Goal: Task Accomplishment & Management: Use online tool/utility

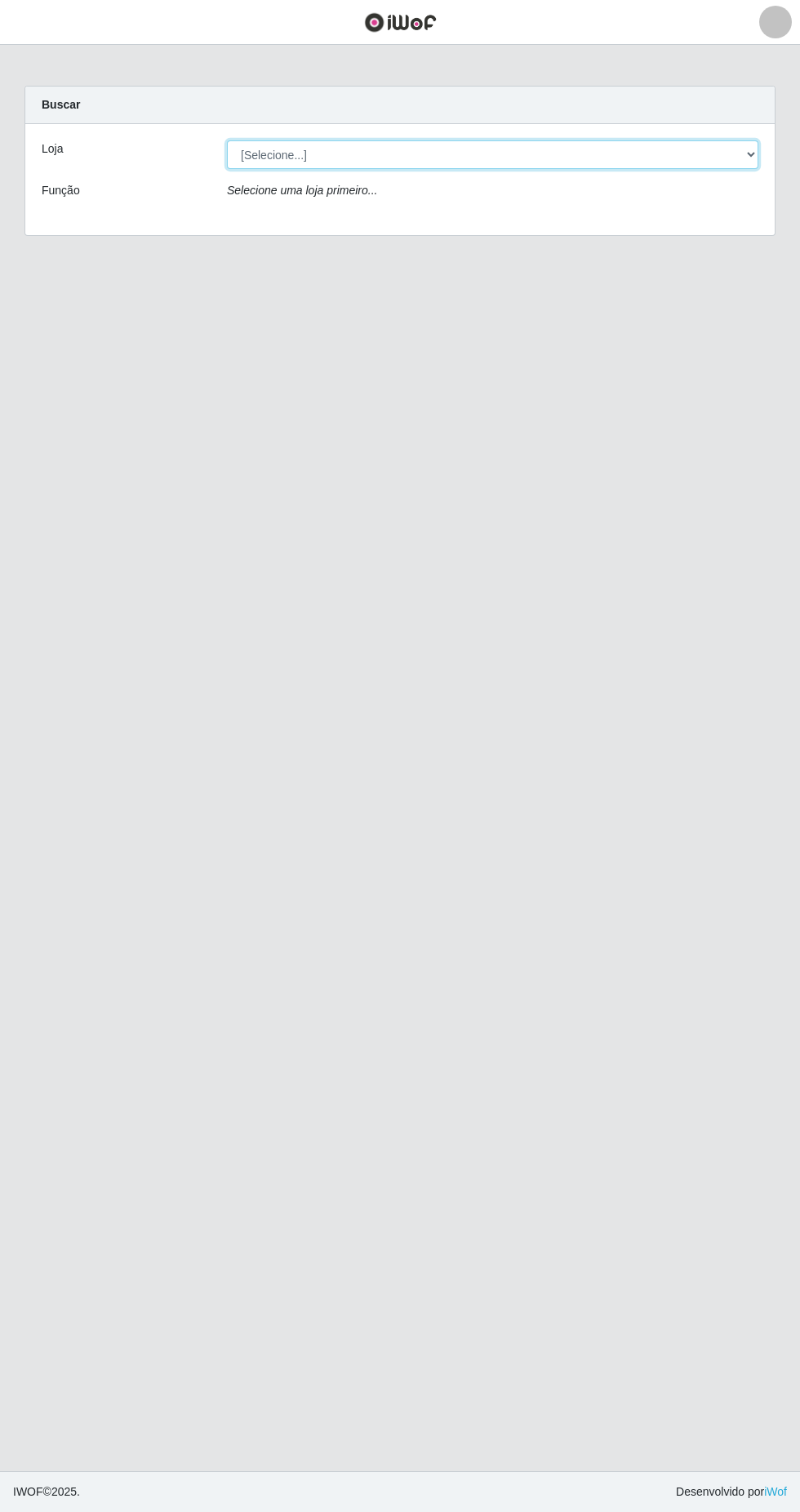
click at [254, 142] on select "[Selecione...] Extrabom - Loja 05 Jardim Camburi" at bounding box center [492, 154] width 531 height 28
select select "494"
click at [227, 140] on select "[Selecione...] Extrabom - Loja 05 Jardim Camburi" at bounding box center [492, 154] width 531 height 28
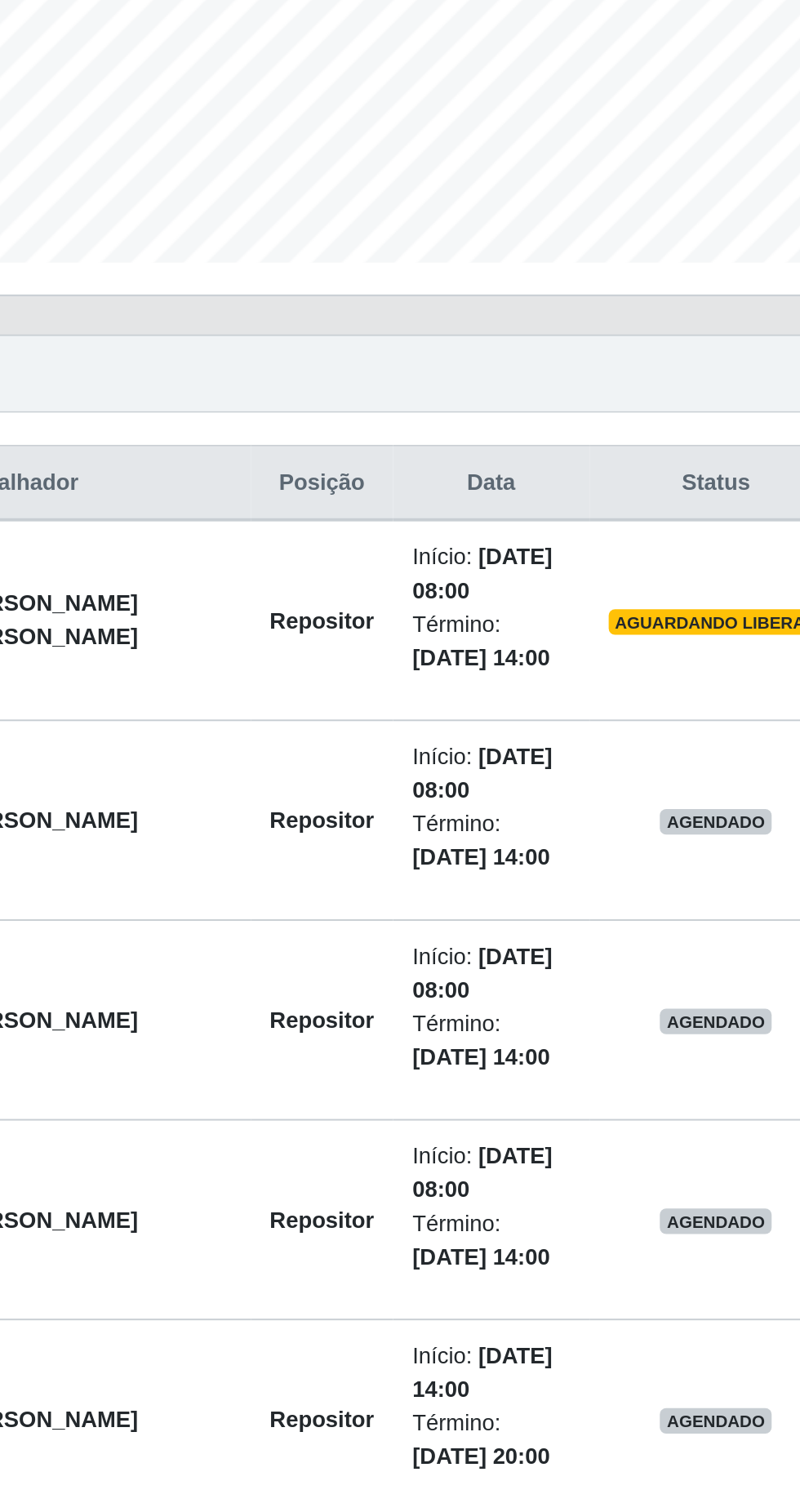
scroll to position [2, 0]
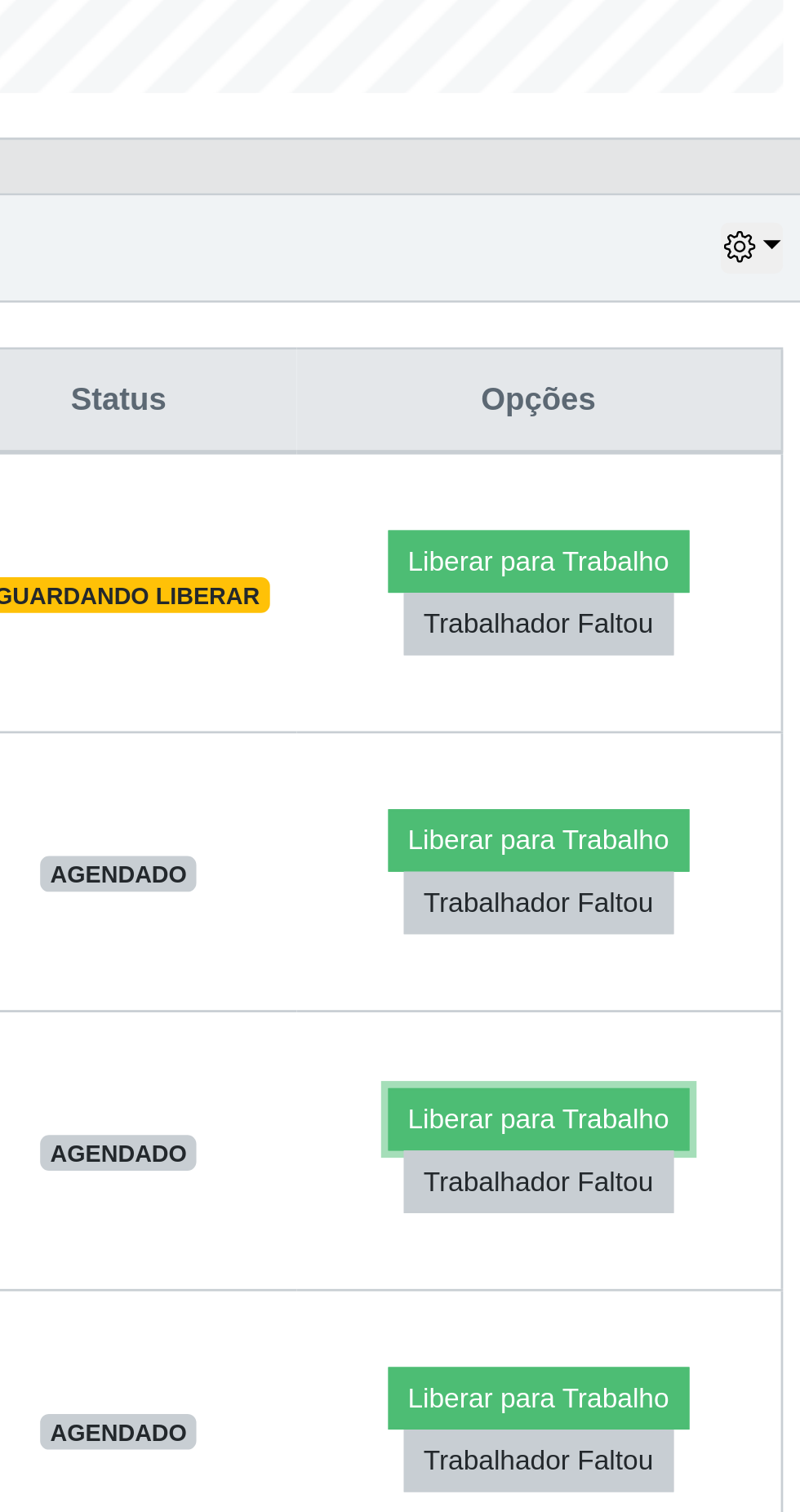
click at [665, 965] on button "Liberar para Trabalho" at bounding box center [668, 959] width 110 height 23
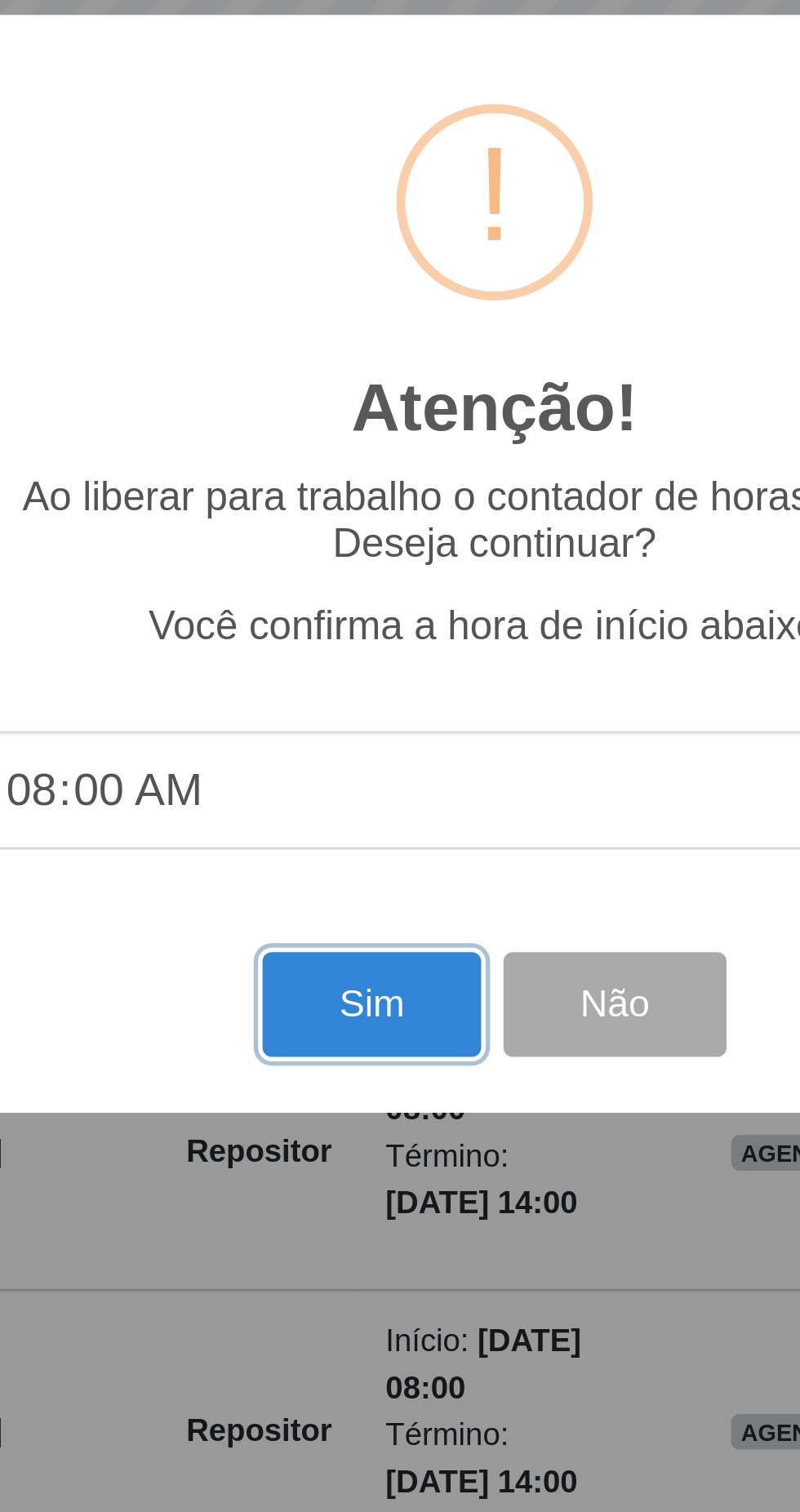
click at [334, 932] on button "Sim" at bounding box center [354, 917] width 79 height 39
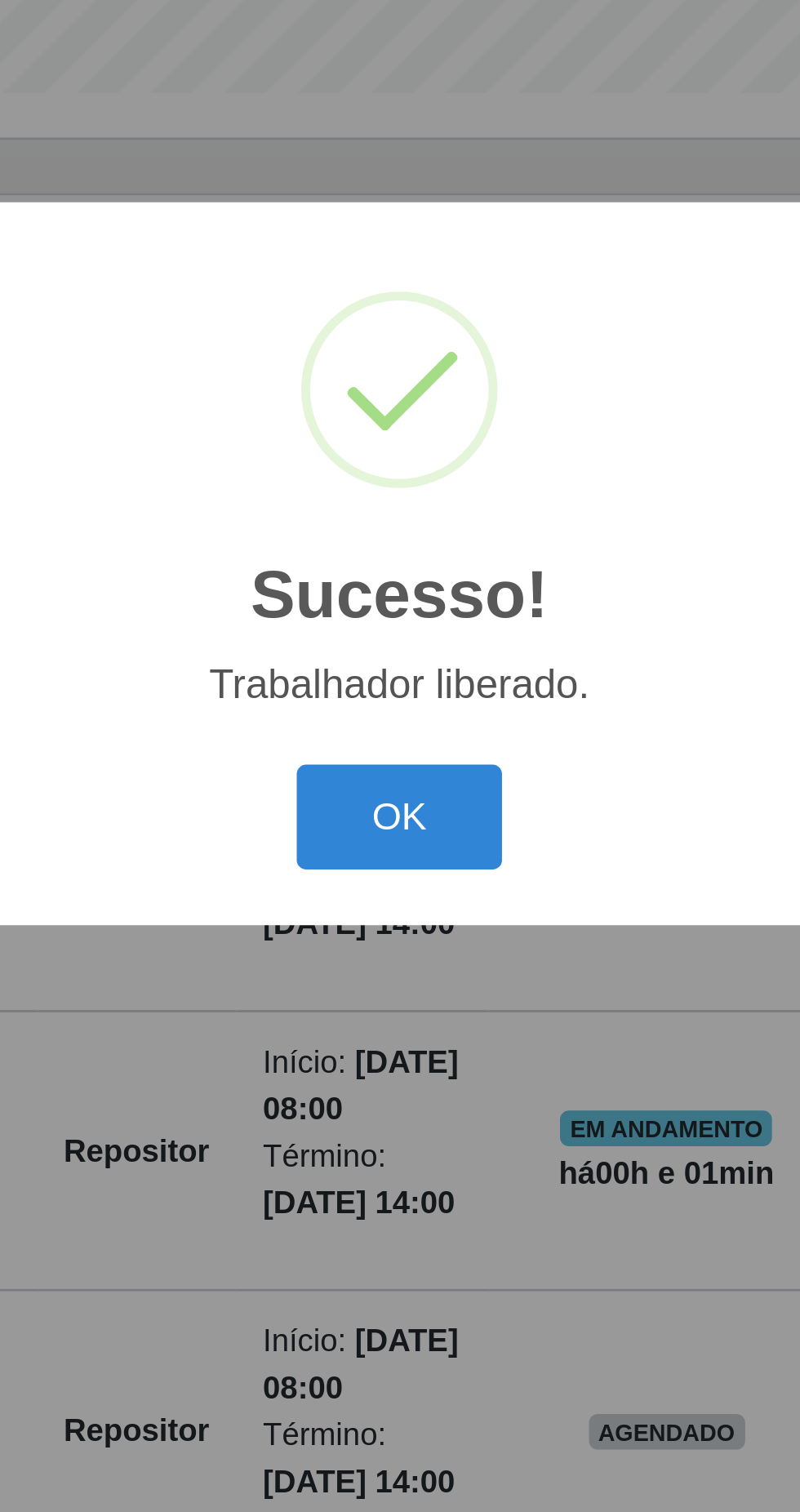
click at [415, 843] on button "OK" at bounding box center [400, 848] width 76 height 39
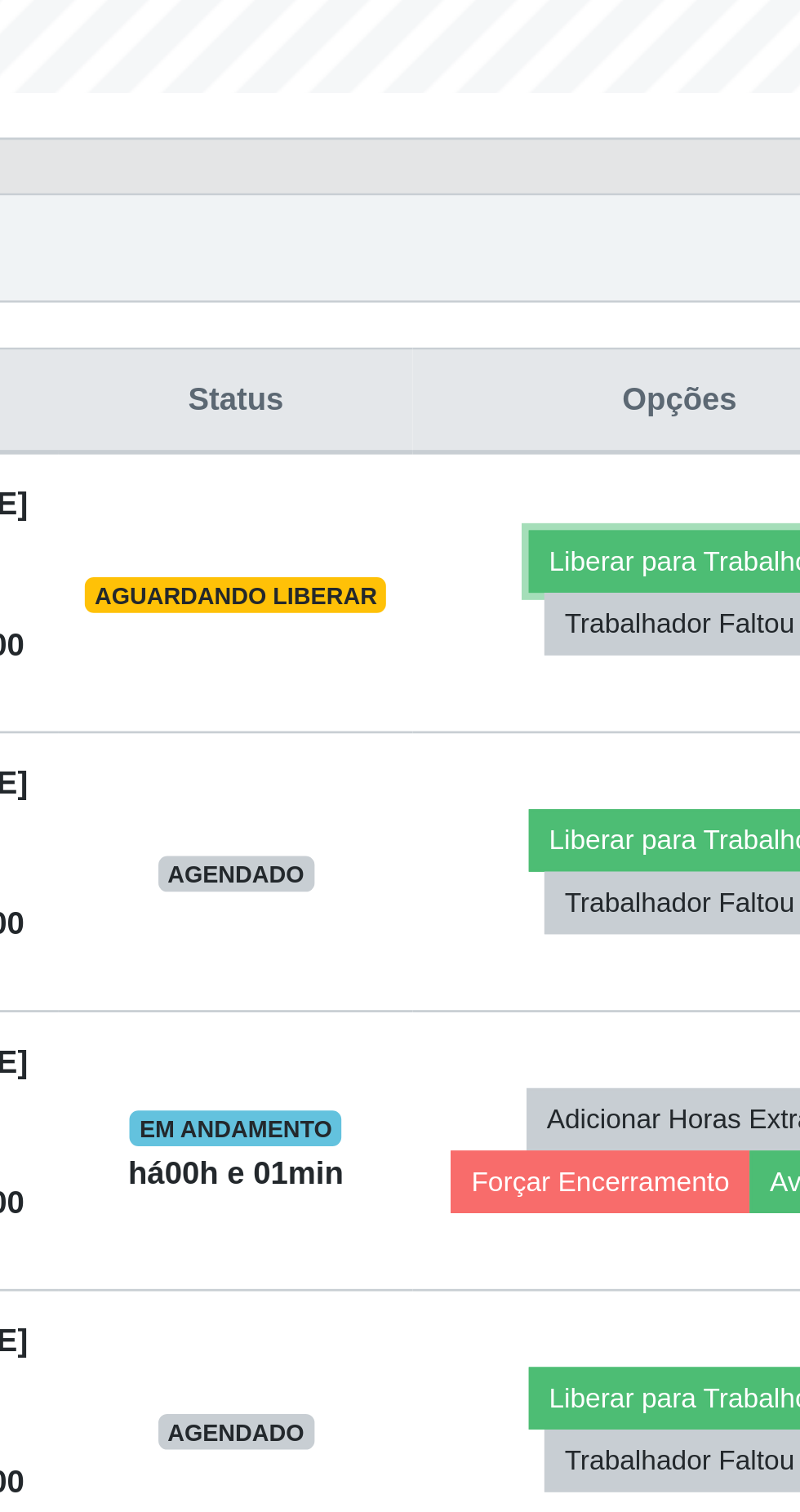
click at [646, 752] on button "Liberar para Trabalho" at bounding box center [659, 755] width 110 height 23
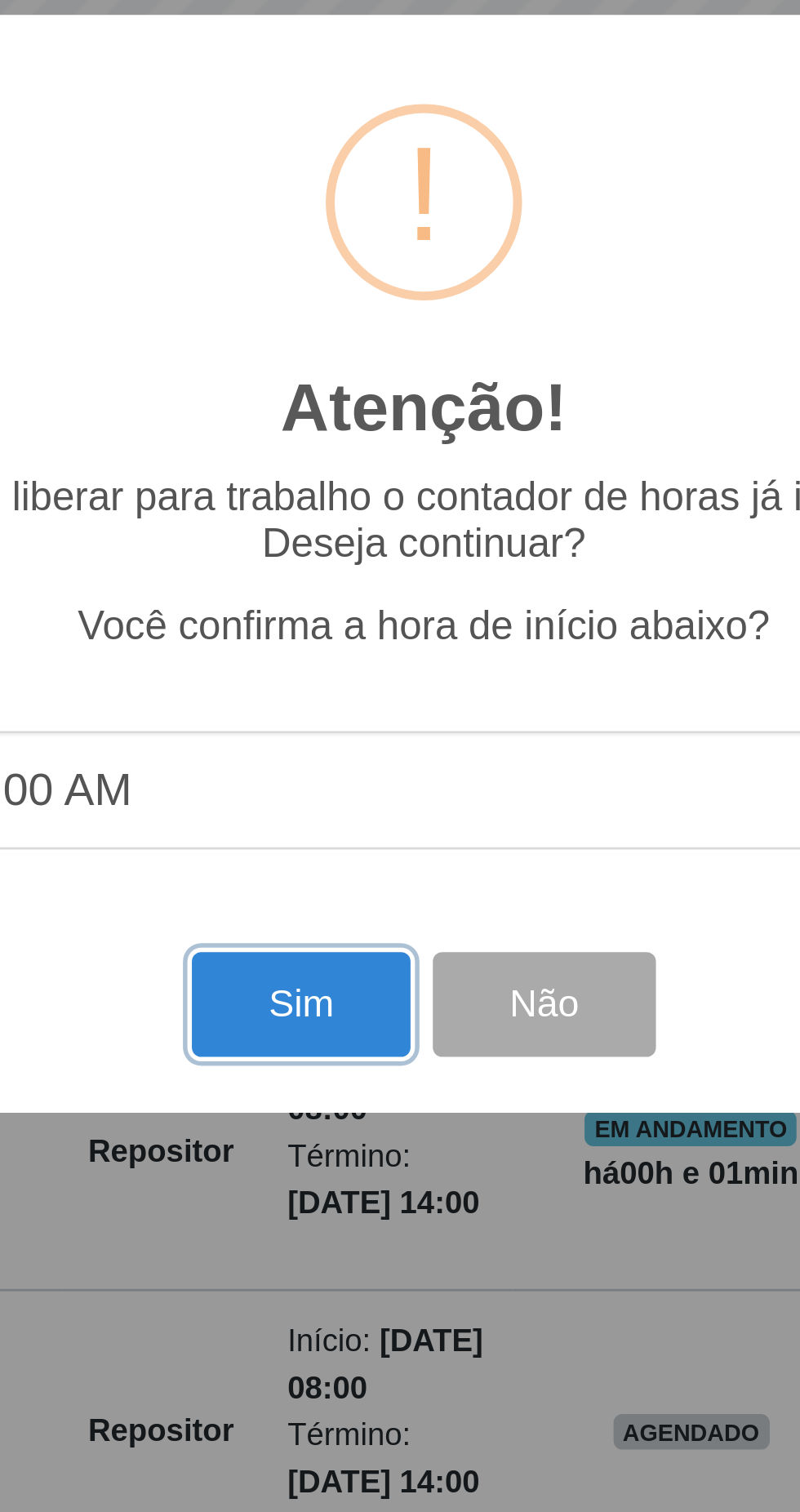
click at [343, 923] on button "Sim" at bounding box center [354, 917] width 79 height 39
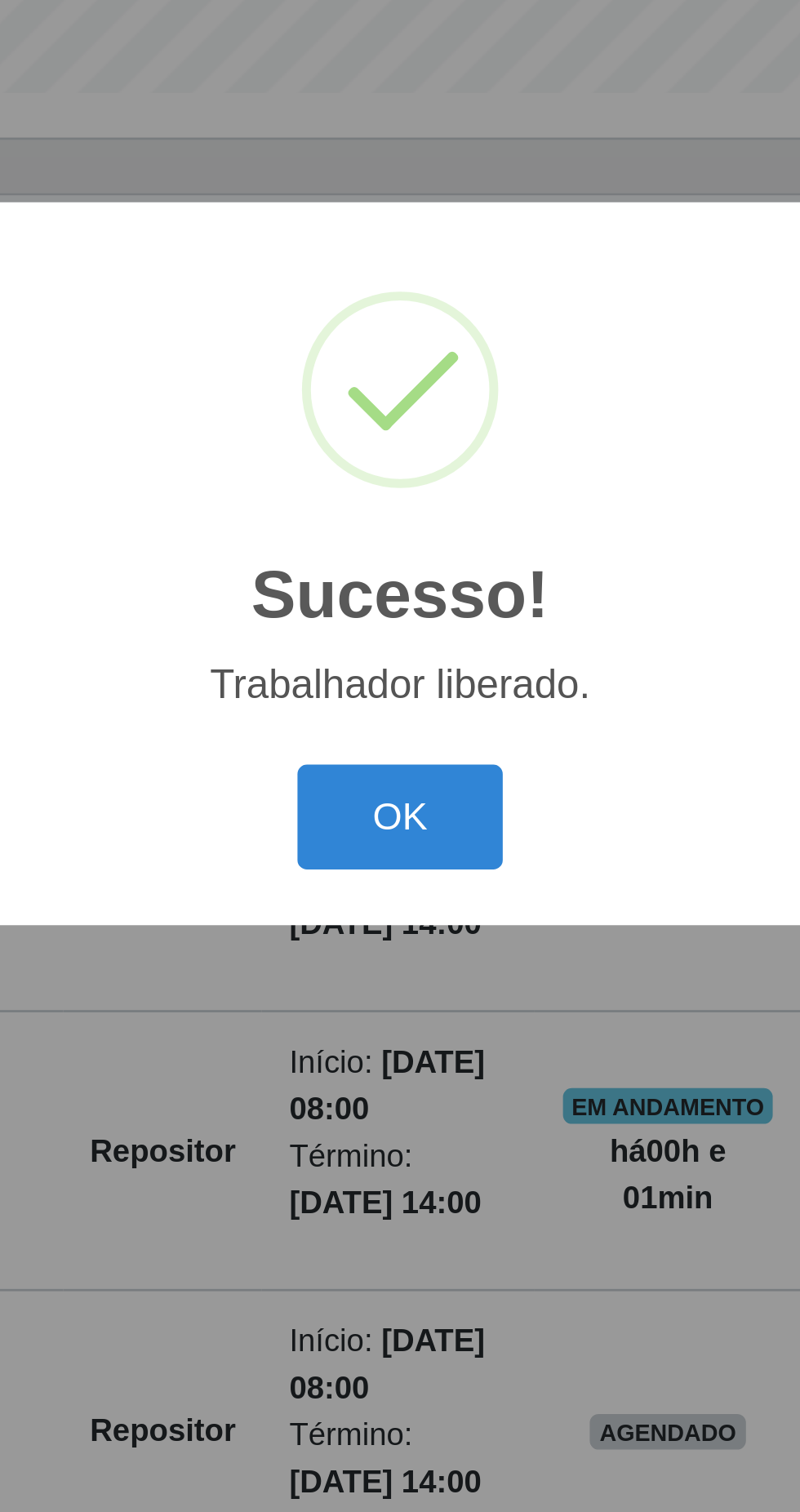
click at [404, 846] on button "OK" at bounding box center [400, 848] width 76 height 39
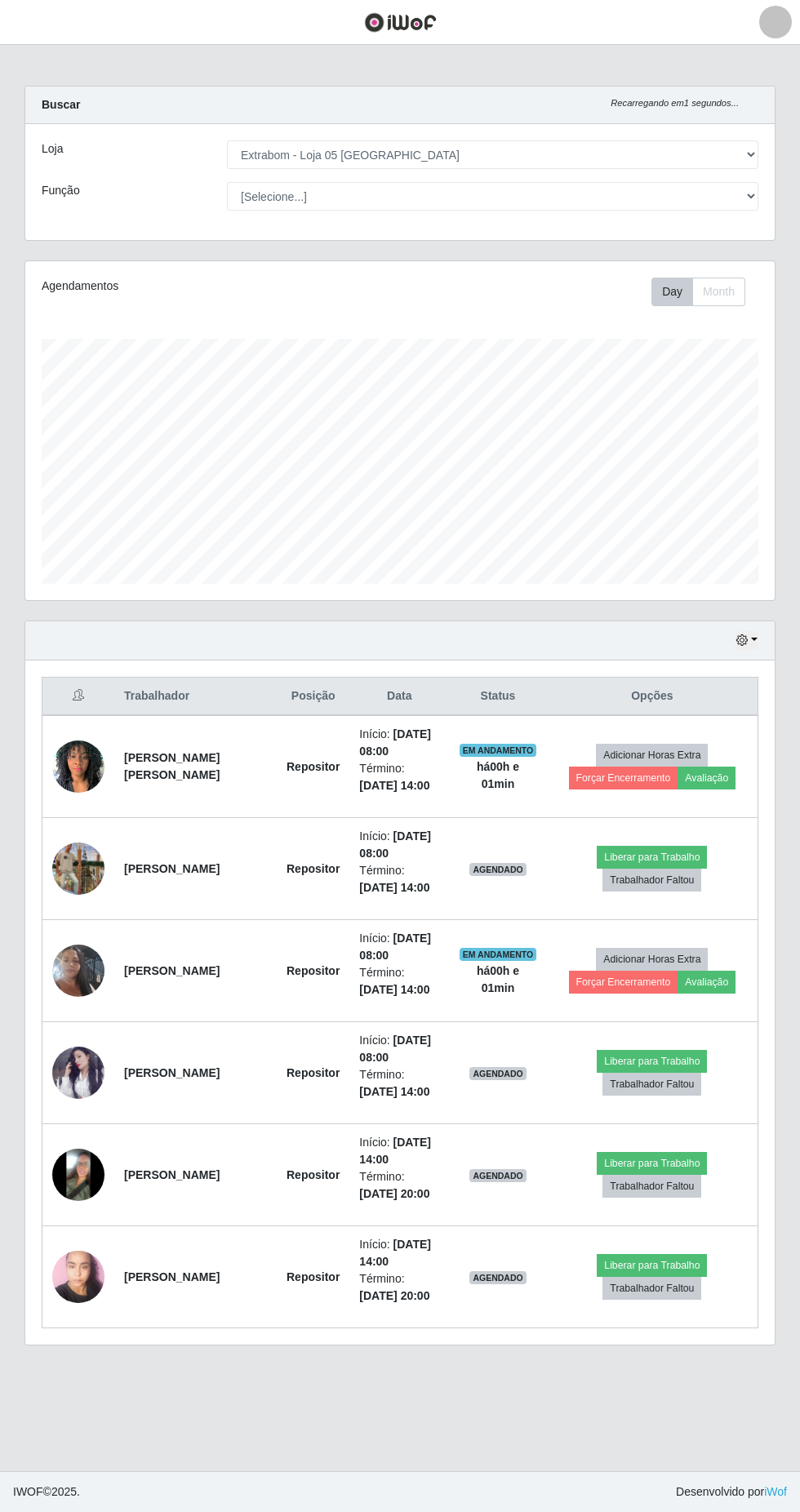
scroll to position [11, 0]
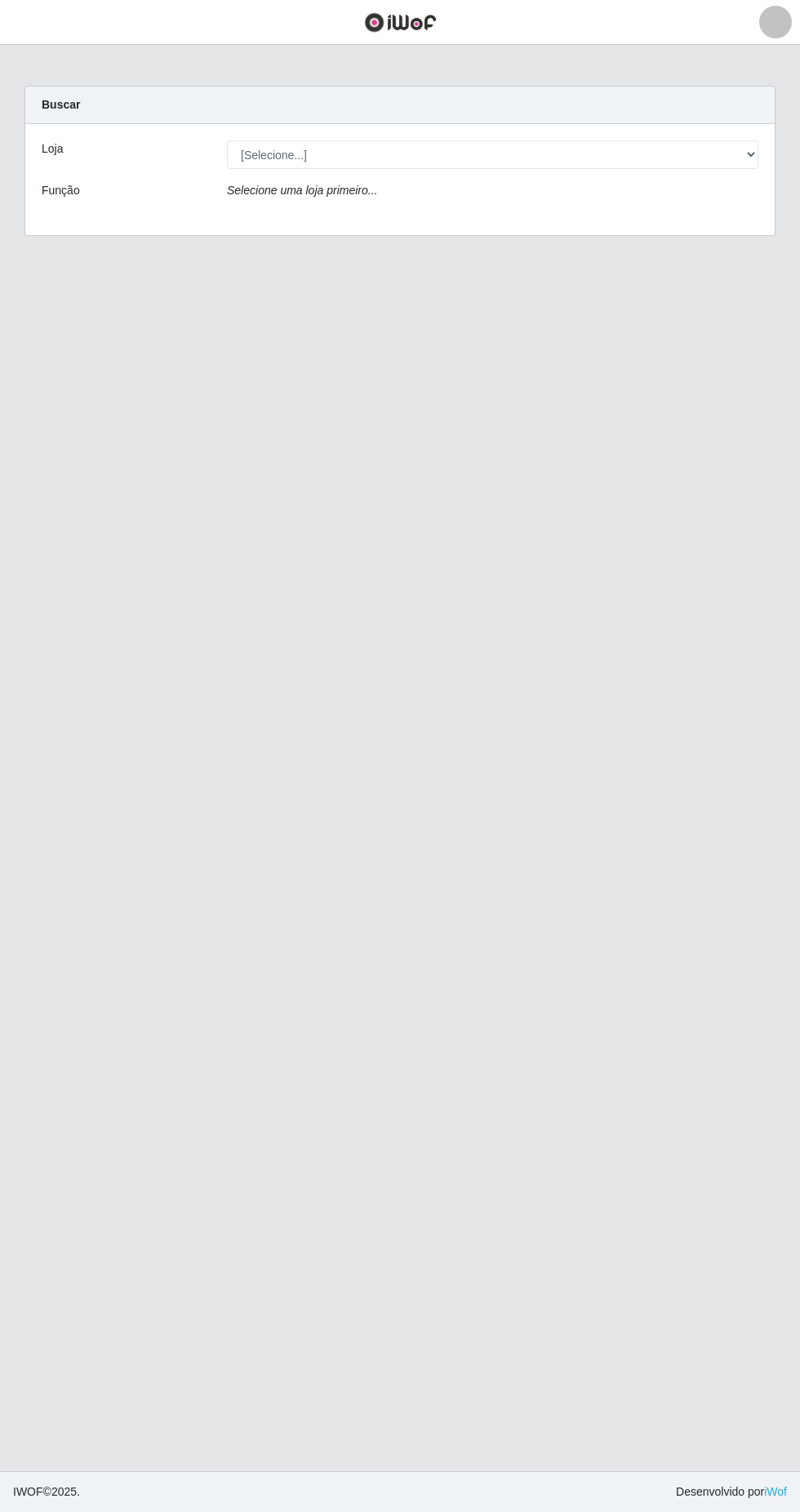
scroll to position [11, 0]
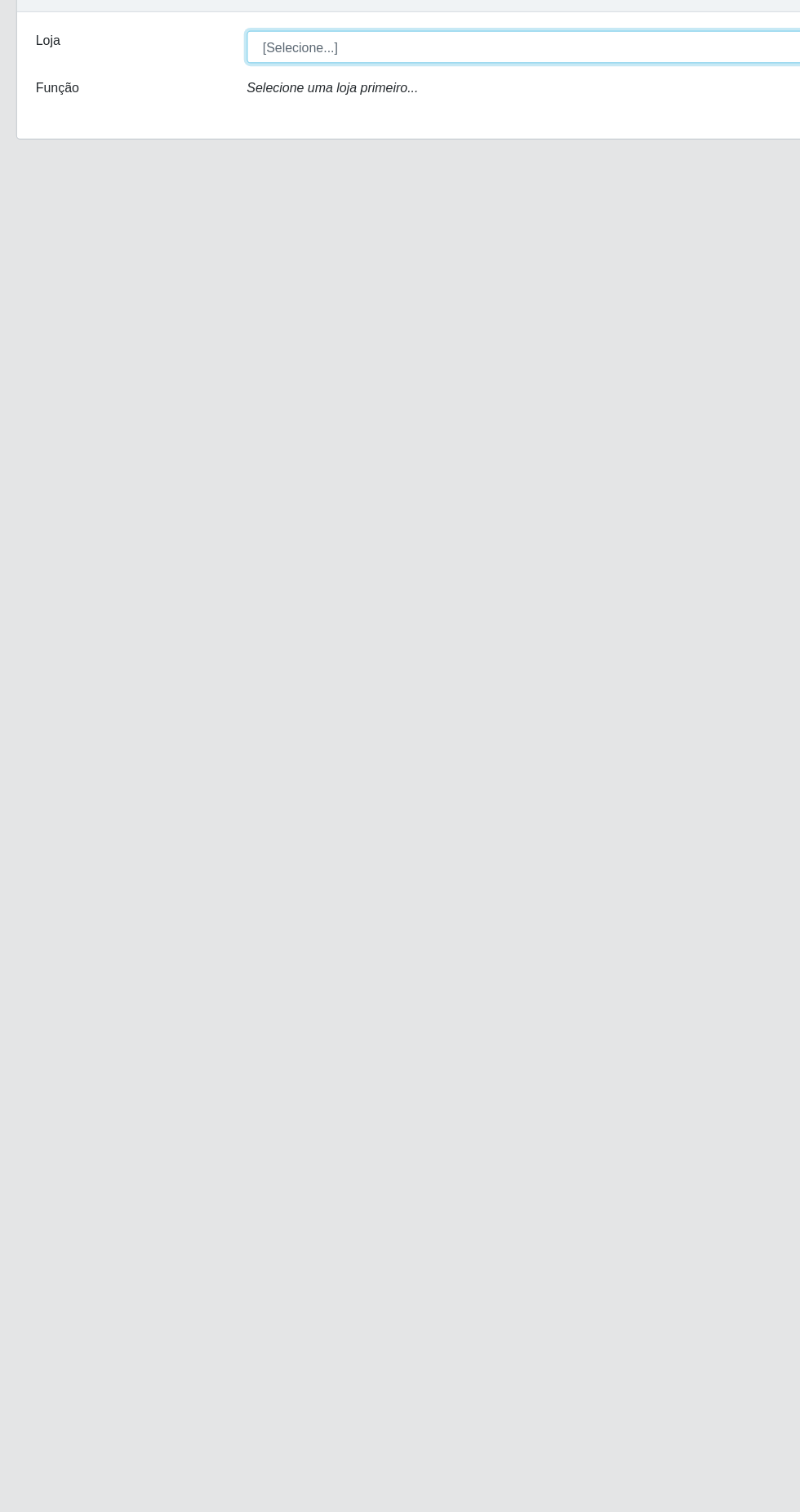
click at [251, 143] on select "[Selecione...] Extrabom - Loja 05 [GEOGRAPHIC_DATA]" at bounding box center [492, 154] width 531 height 28
select select "494"
click at [227, 140] on select "[Selecione...] Extrabom - Loja 05 [GEOGRAPHIC_DATA]" at bounding box center [492, 154] width 531 height 28
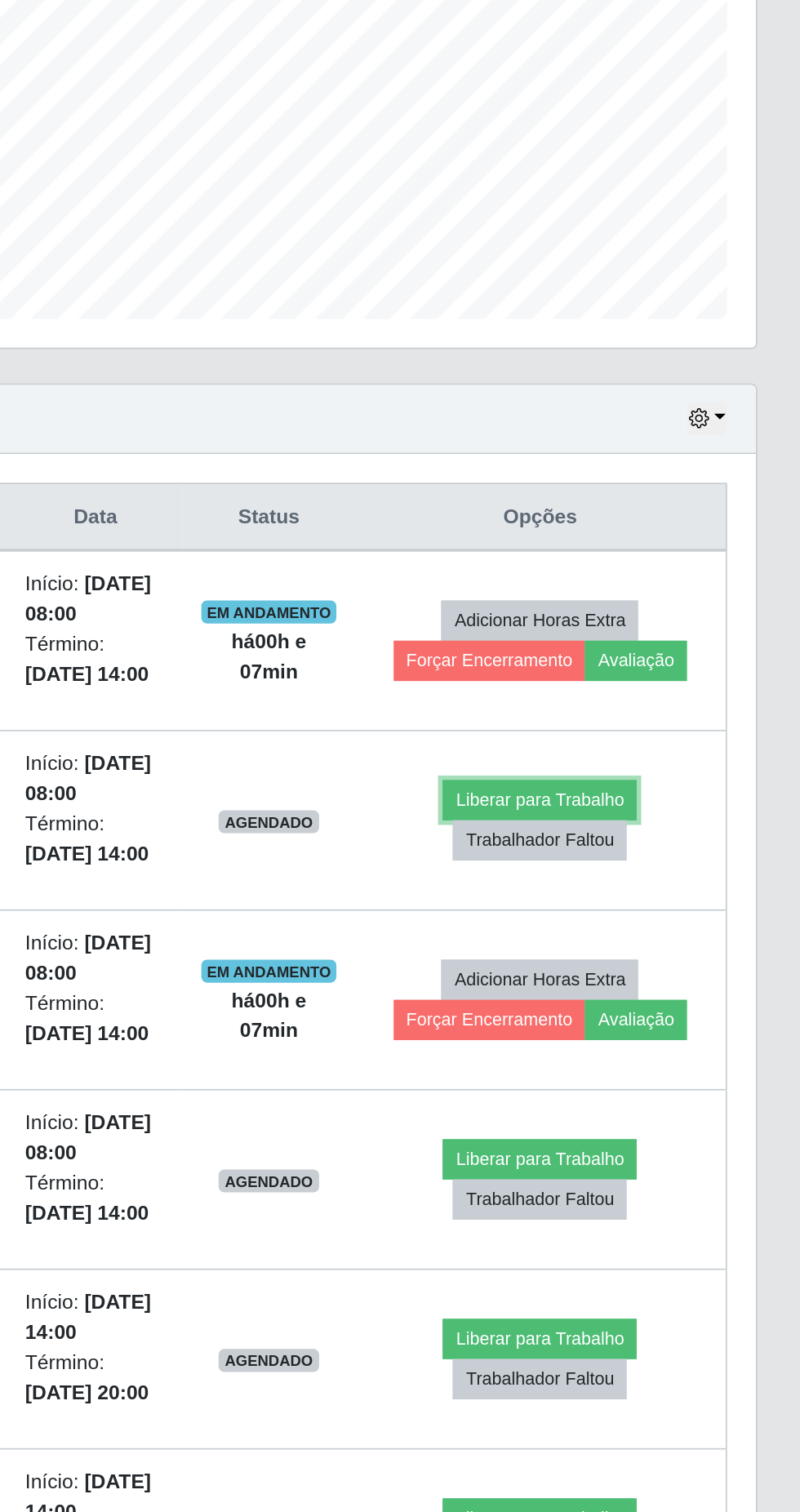
click at [653, 849] on button "Liberar para Trabalho" at bounding box center [651, 858] width 110 height 23
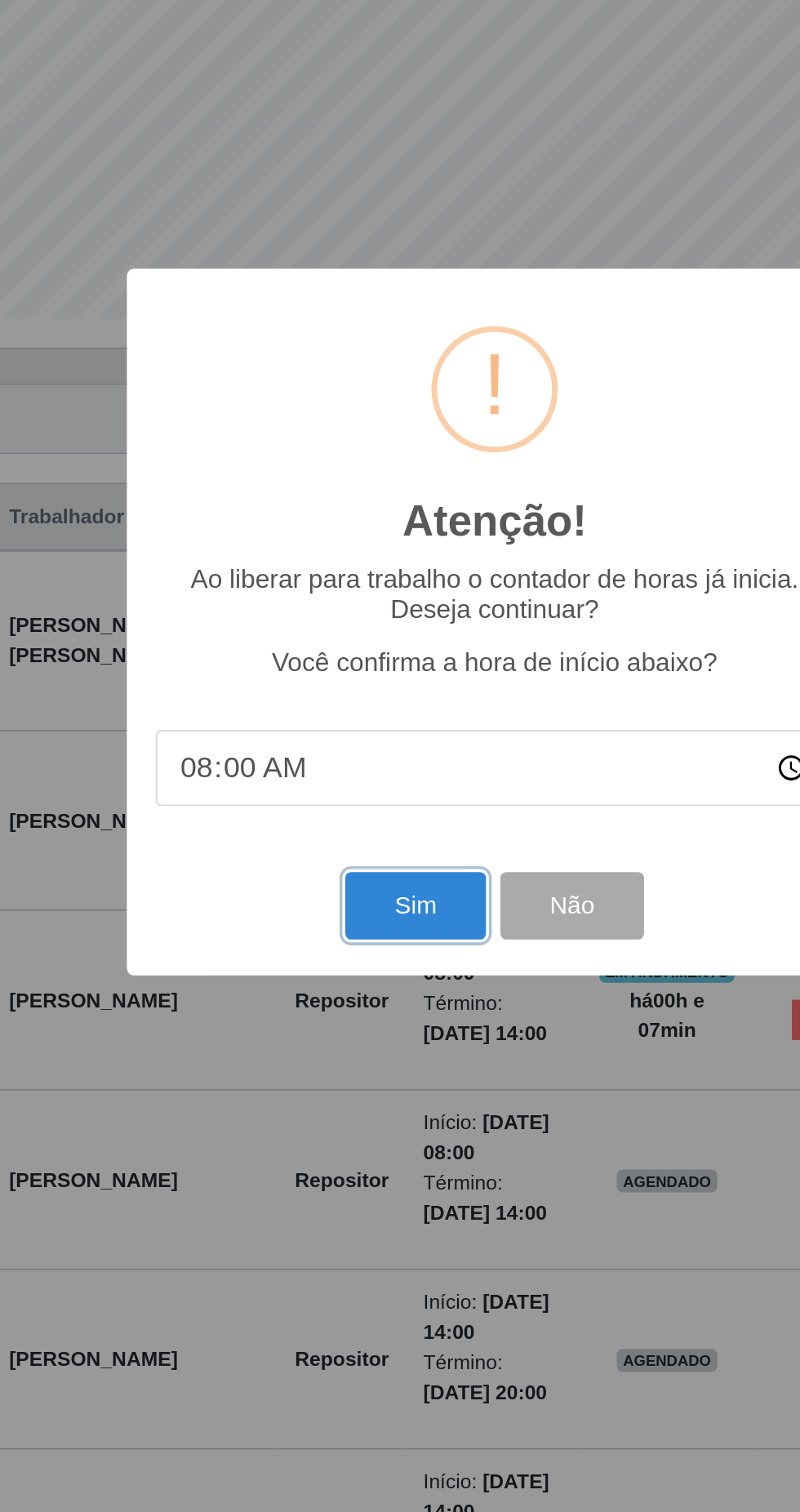
click at [352, 920] on button "Sim" at bounding box center [354, 917] width 79 height 39
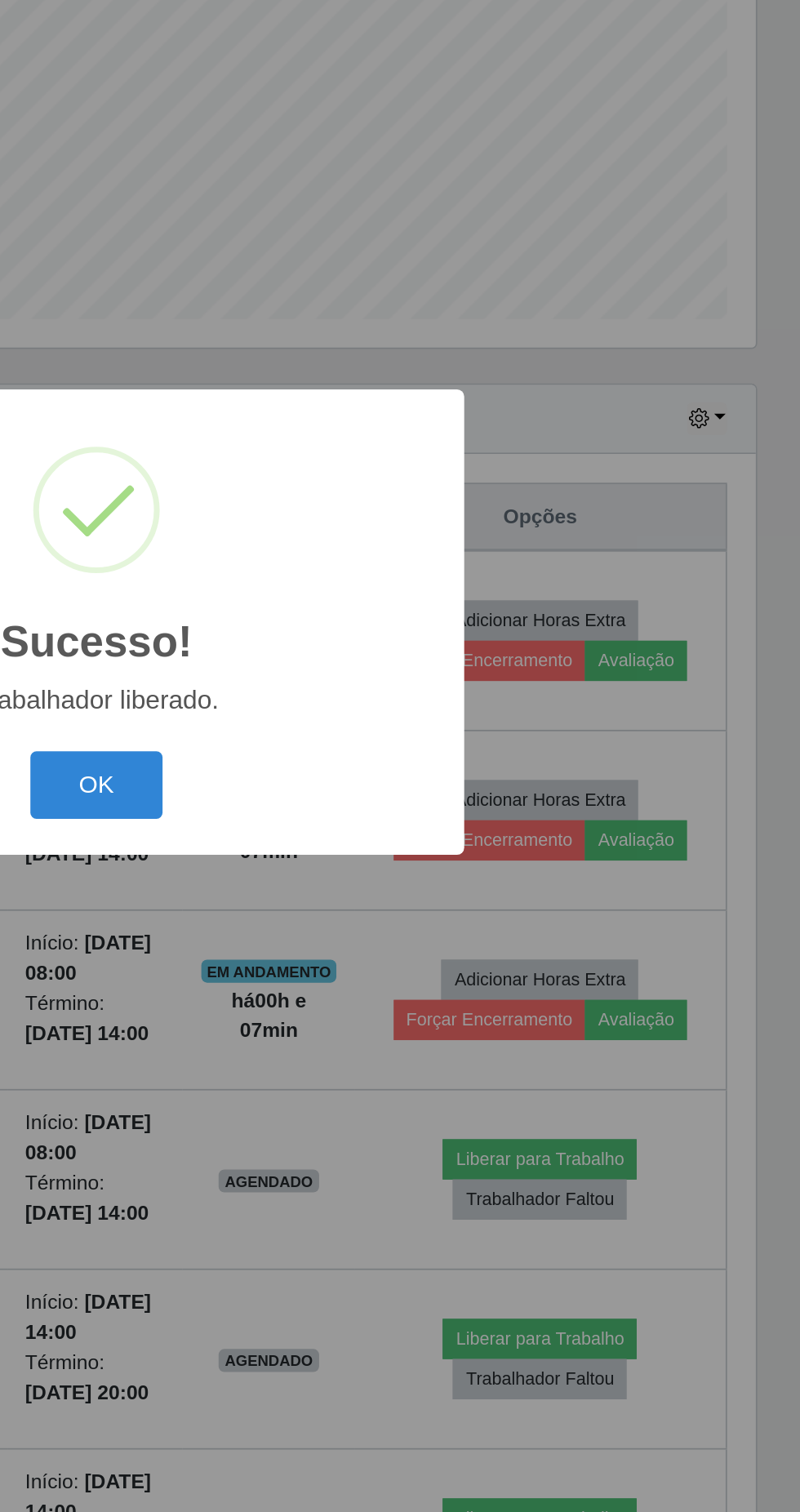
click at [408, 849] on button "OK" at bounding box center [400, 848] width 76 height 39
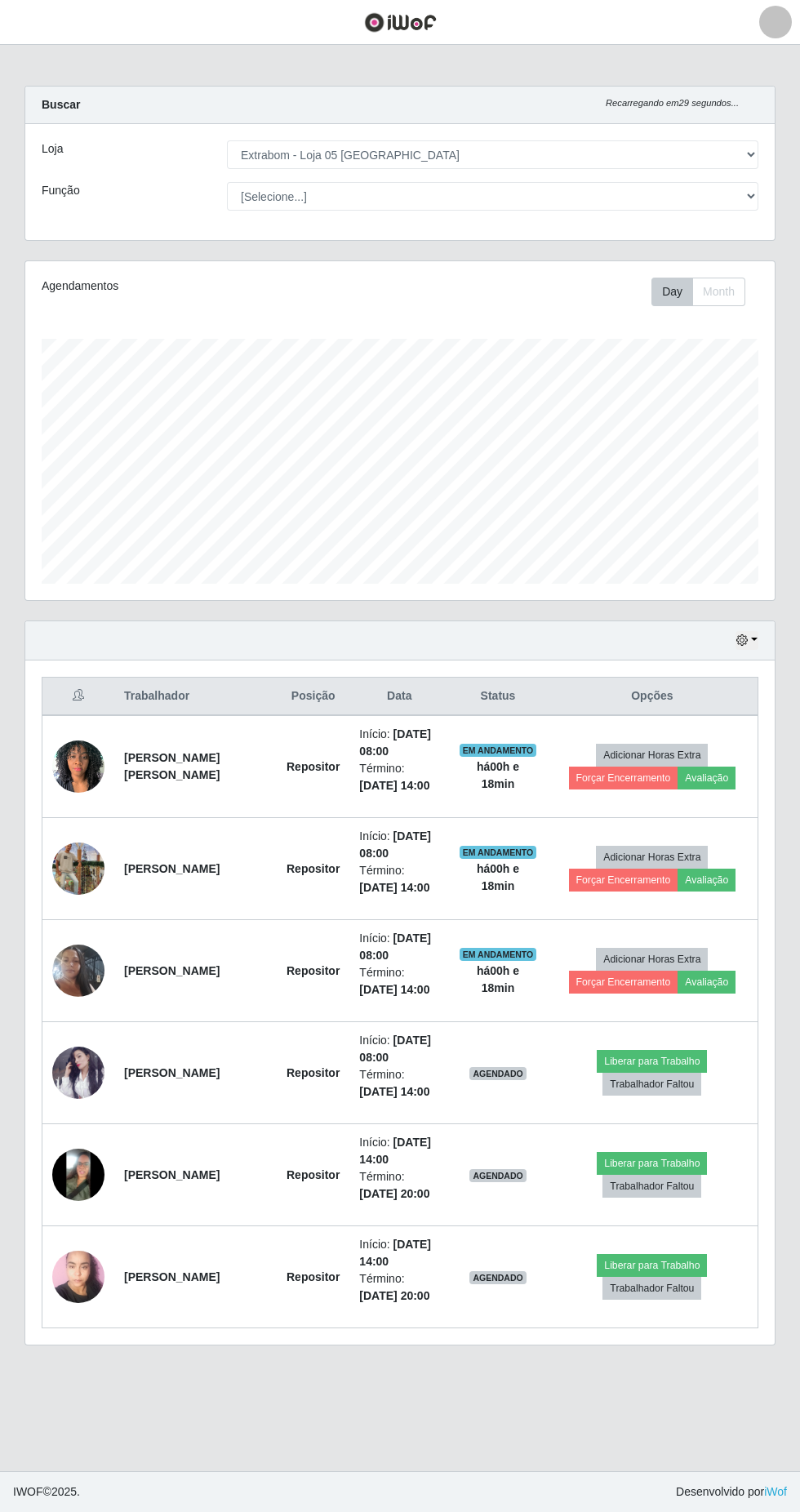
scroll to position [34, 0]
click at [649, 1050] on button "Liberar para Trabalho" at bounding box center [651, 1062] width 110 height 23
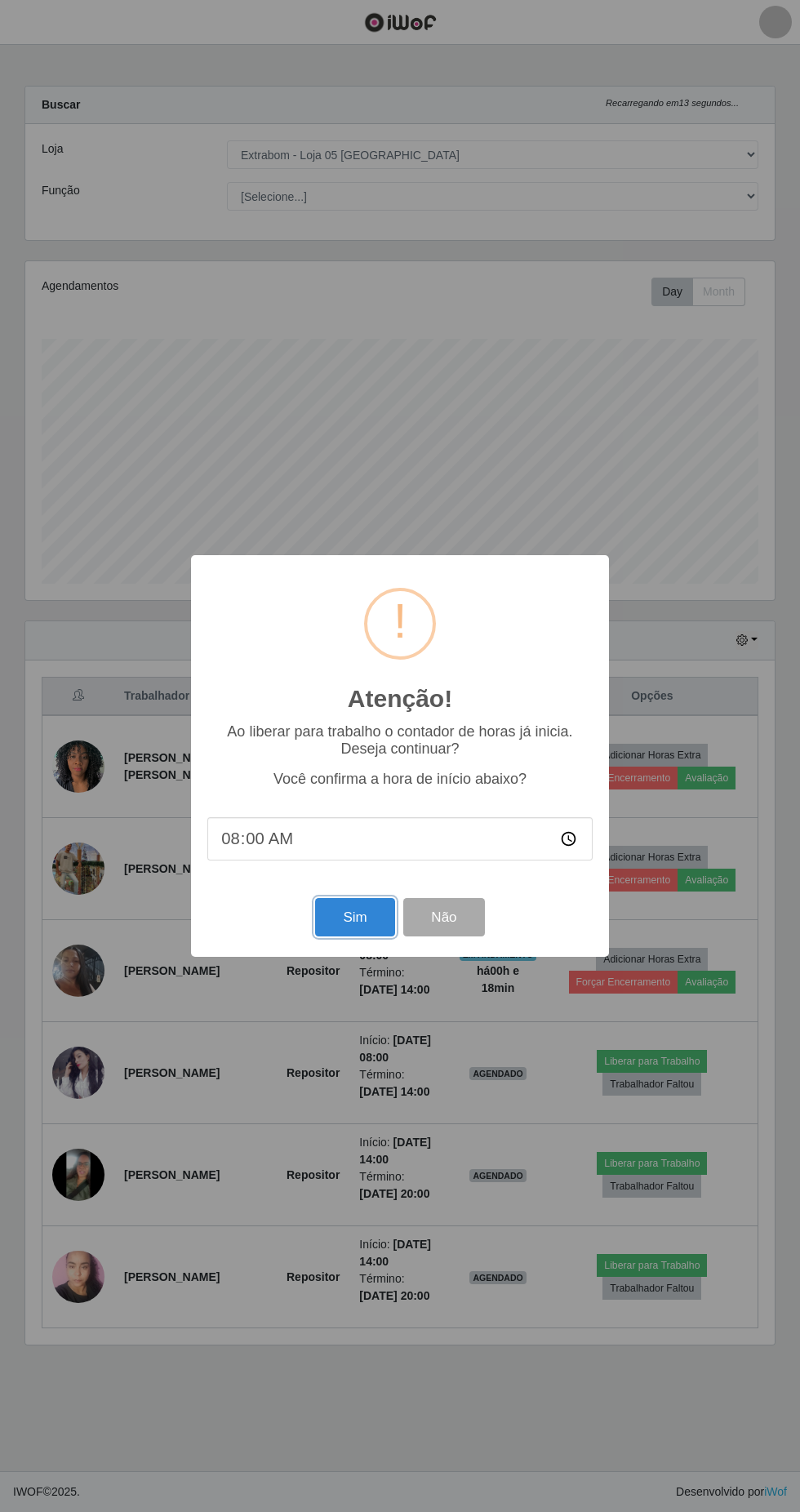
click at [340, 916] on button "Sim" at bounding box center [354, 917] width 79 height 39
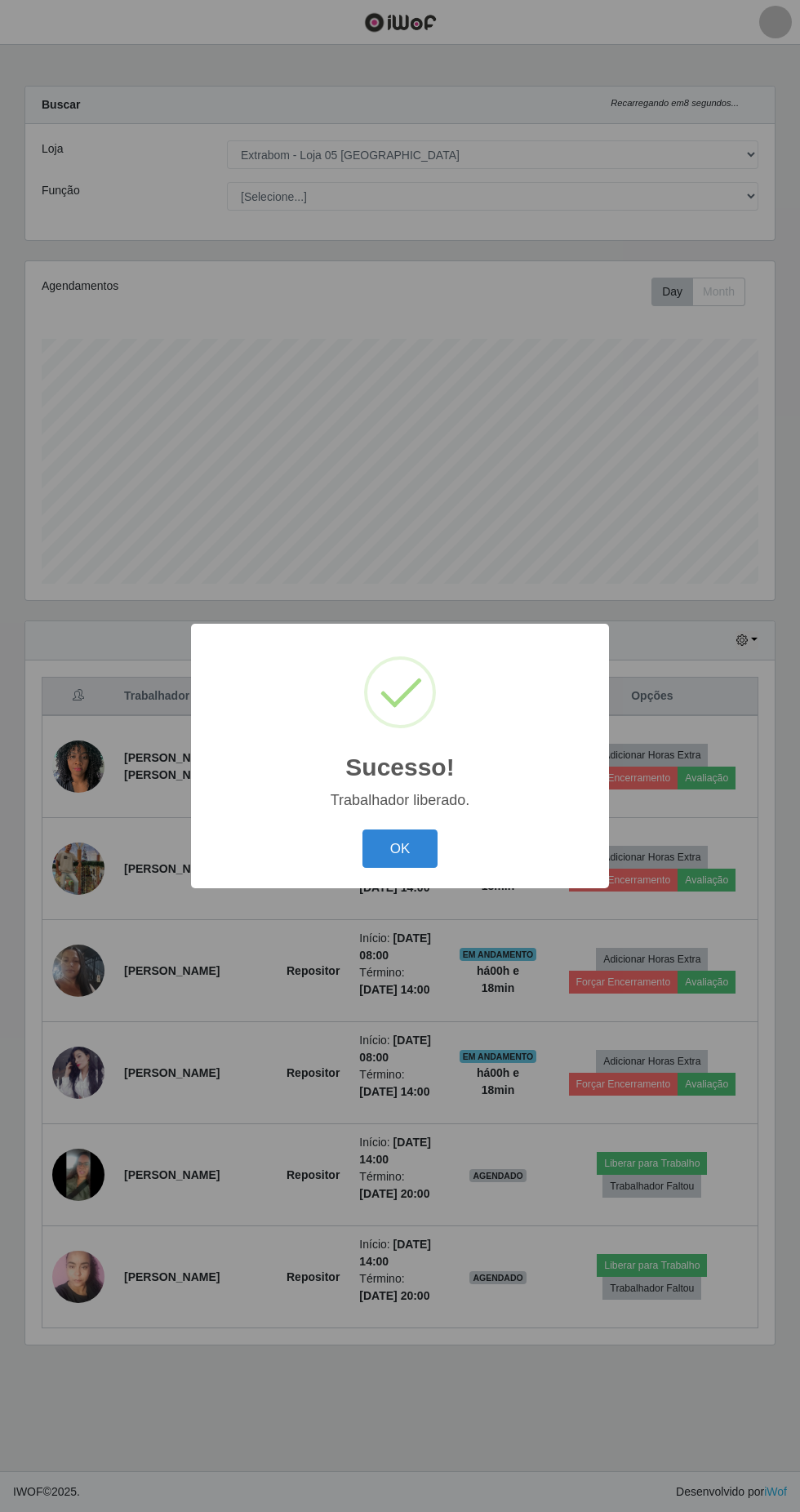
click at [400, 848] on button "OK" at bounding box center [400, 848] width 76 height 39
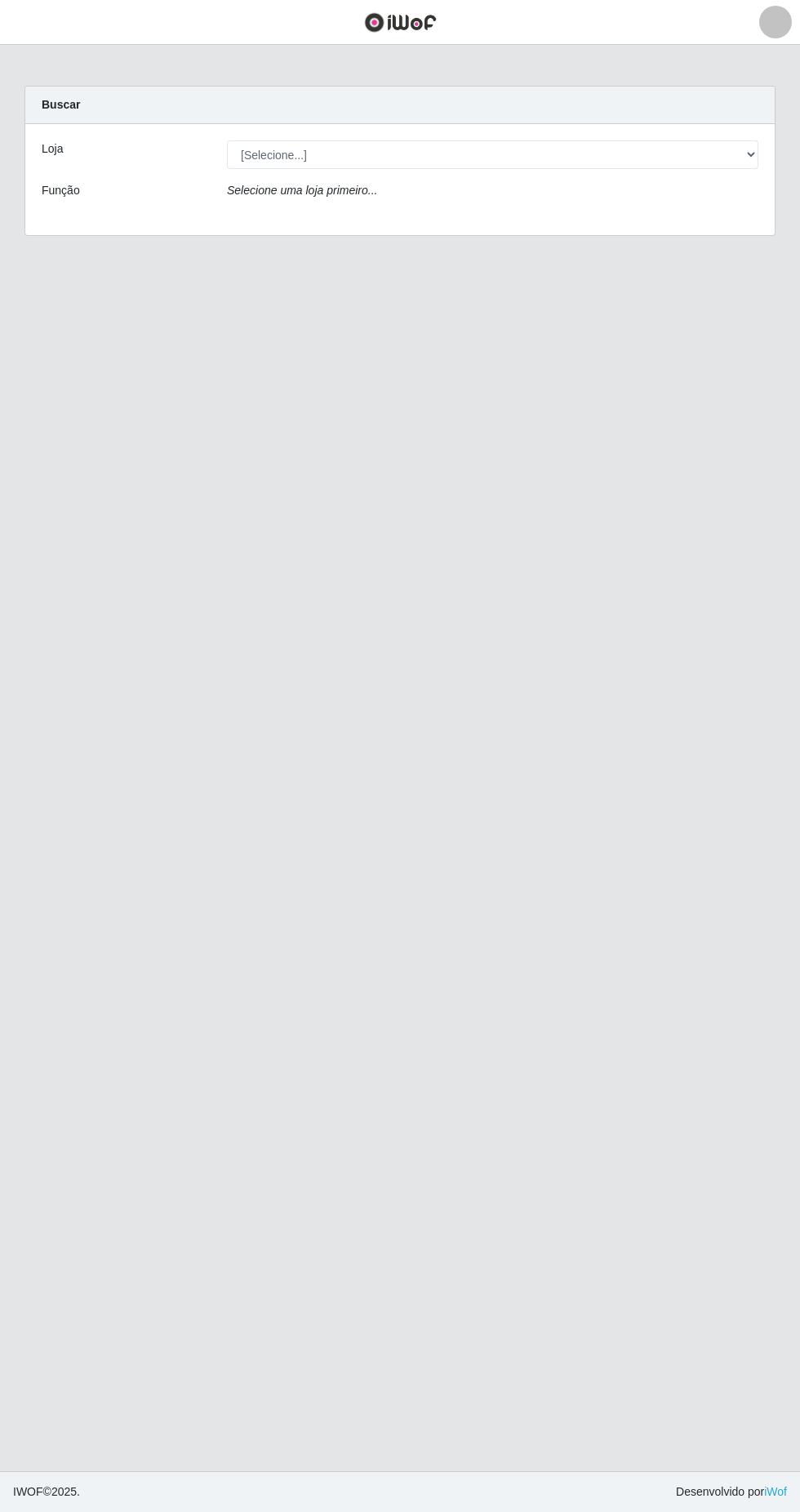
scroll to position [34, 0]
